Goal: Information Seeking & Learning: Learn about a topic

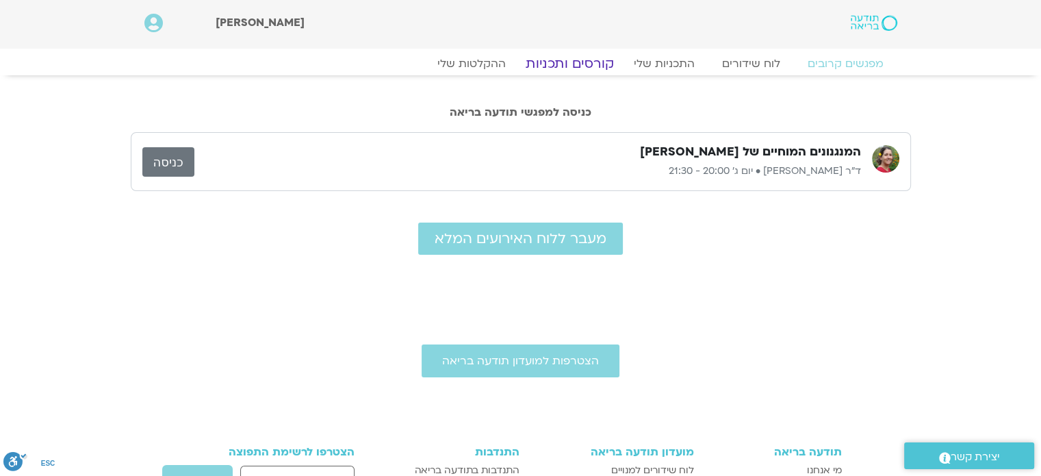
click at [590, 66] on link "קורסים ותכניות" at bounding box center [569, 63] width 121 height 16
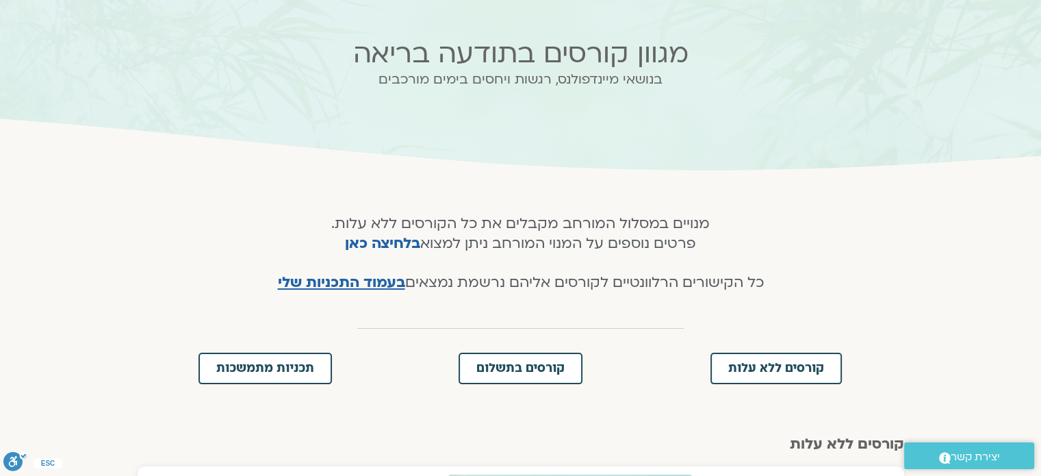
scroll to position [137, 0]
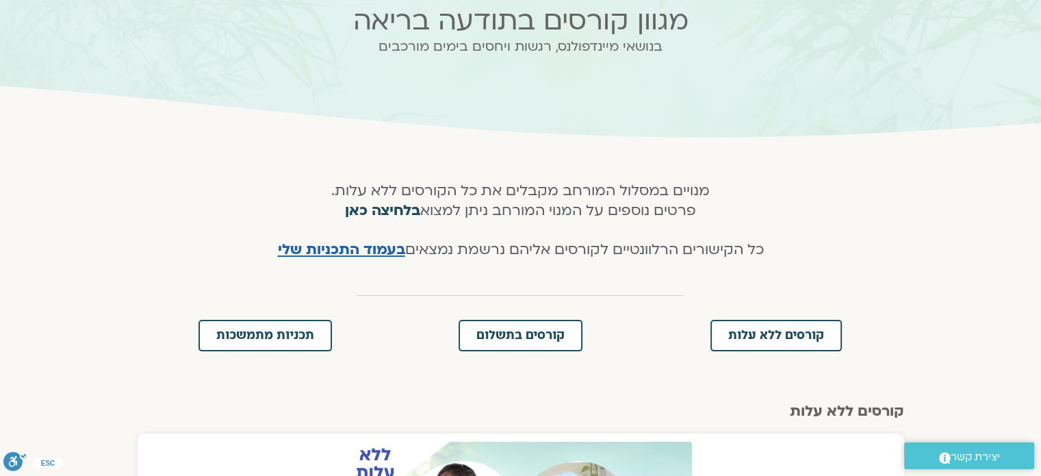
click at [383, 210] on link "בלחיצה כאן" at bounding box center [382, 211] width 75 height 20
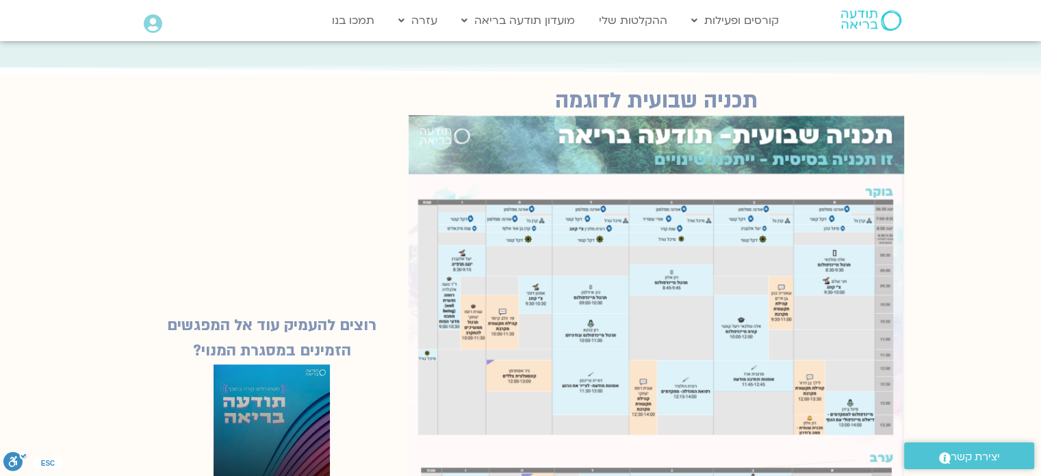
scroll to position [1232, 0]
